Goal: Obtain resource: Obtain resource

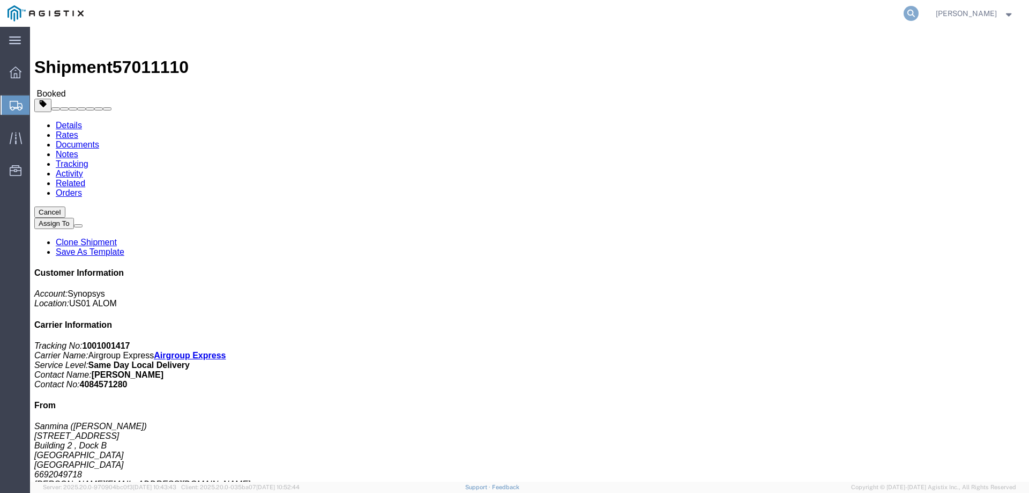
click at [919, 14] on icon at bounding box center [911, 13] width 15 height 15
click at [743, 17] on input "search" at bounding box center [741, 14] width 326 height 26
paste input "57010933"
type input "57010933"
click link "Documents"
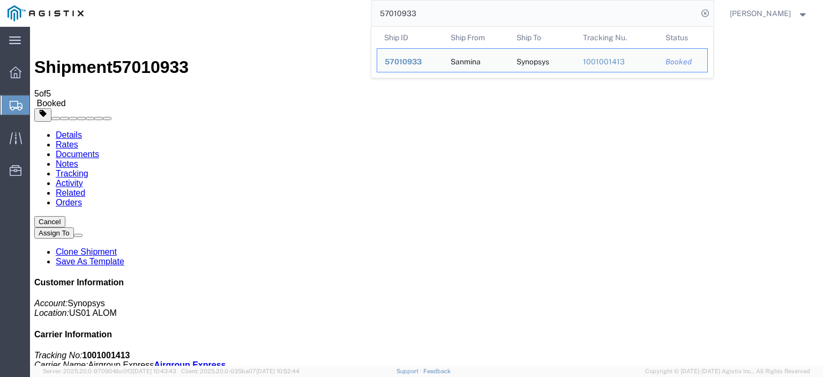
click at [622, 20] on input "57010933" at bounding box center [535, 14] width 326 height 26
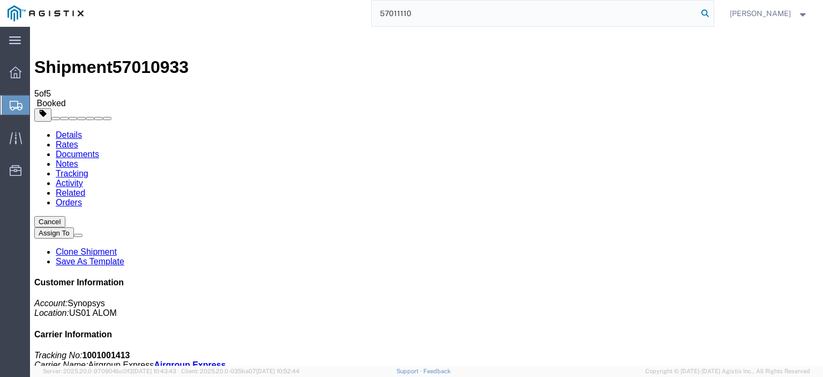
type input "57011110"
click at [713, 18] on icon at bounding box center [705, 13] width 15 height 15
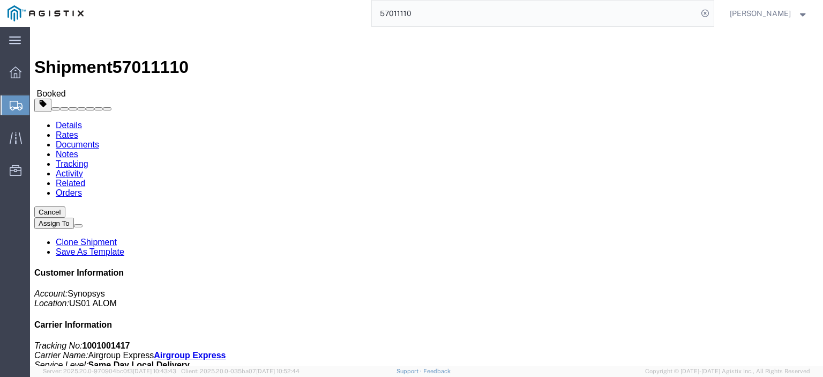
click link "Documents"
